Goal: Obtain resource: Obtain resource

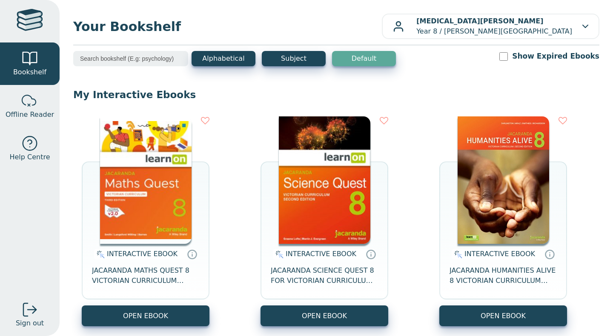
click at [131, 224] on img at bounding box center [145, 181] width 91 height 128
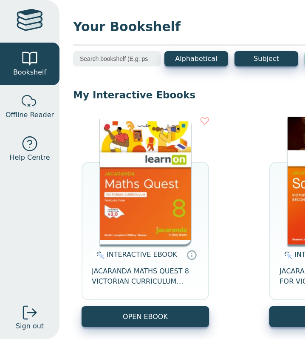
click at [146, 218] on img at bounding box center [145, 181] width 91 height 128
